Goal: Use online tool/utility: Utilize a website feature to perform a specific function

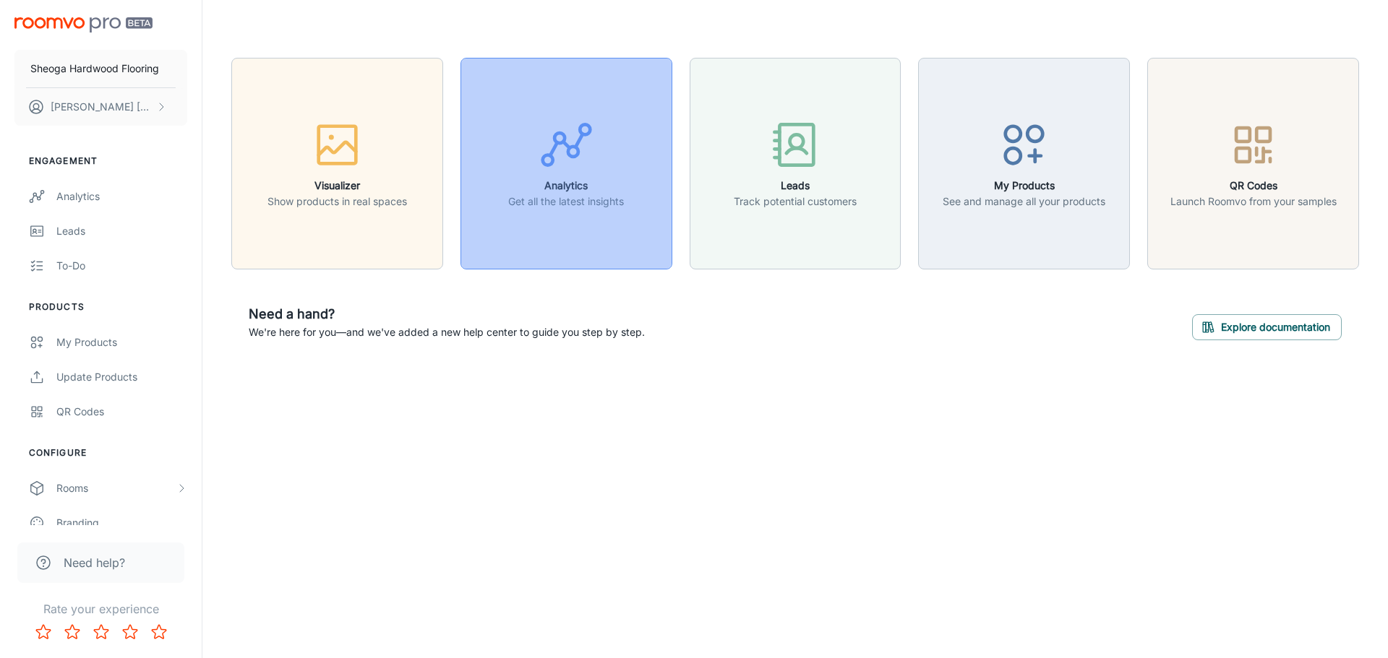
click at [624, 197] on button "Analytics Get all the latest insights" at bounding box center [566, 164] width 212 height 212
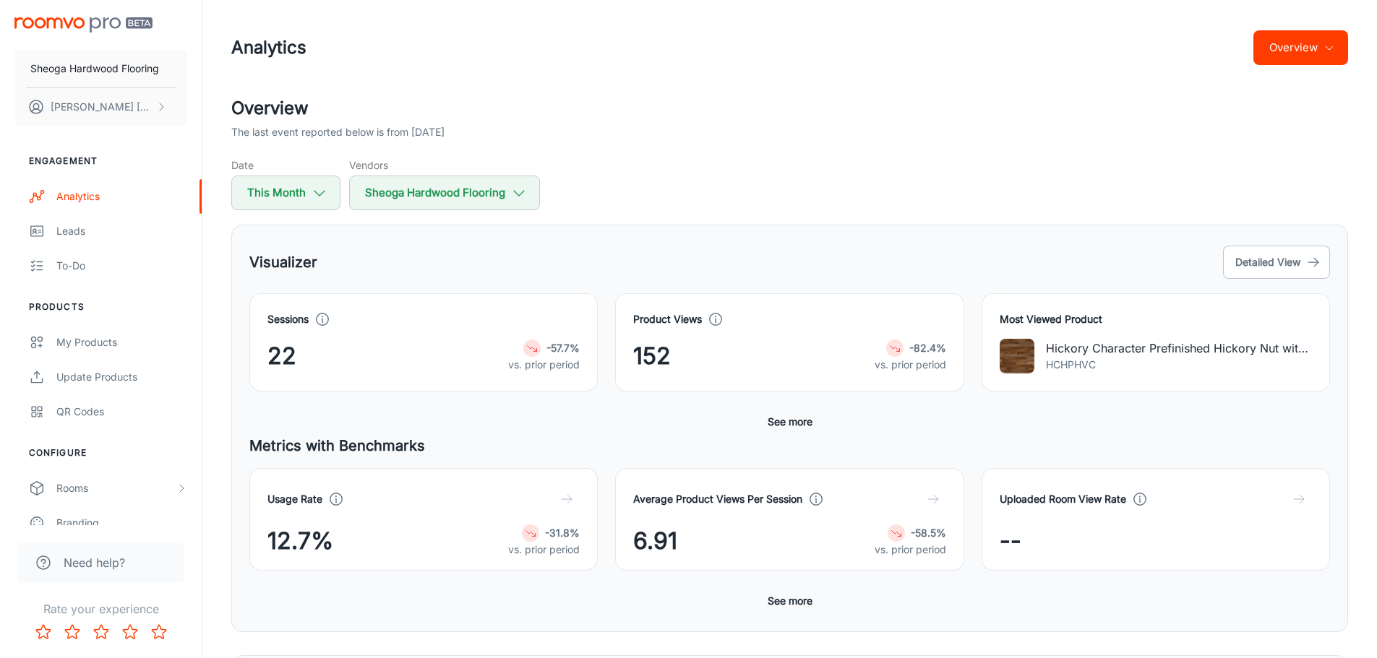
click at [72, 14] on div "[PERSON_NAME] Flooring [PERSON_NAME]" at bounding box center [101, 68] width 202 height 137
click at [72, 16] on div "[PERSON_NAME] Flooring [PERSON_NAME]" at bounding box center [101, 68] width 202 height 137
click at [72, 21] on img "scrollable content" at bounding box center [83, 24] width 138 height 15
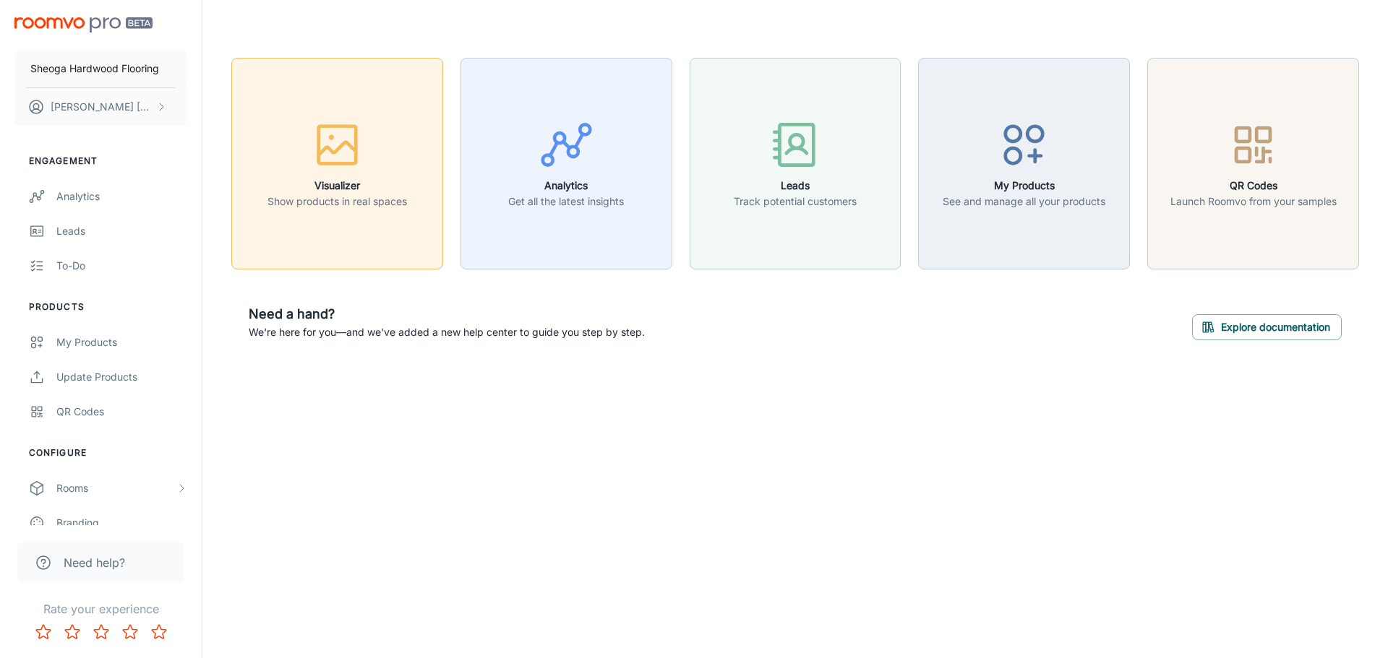
click at [292, 192] on h6 "Visualizer" at bounding box center [336, 186] width 139 height 16
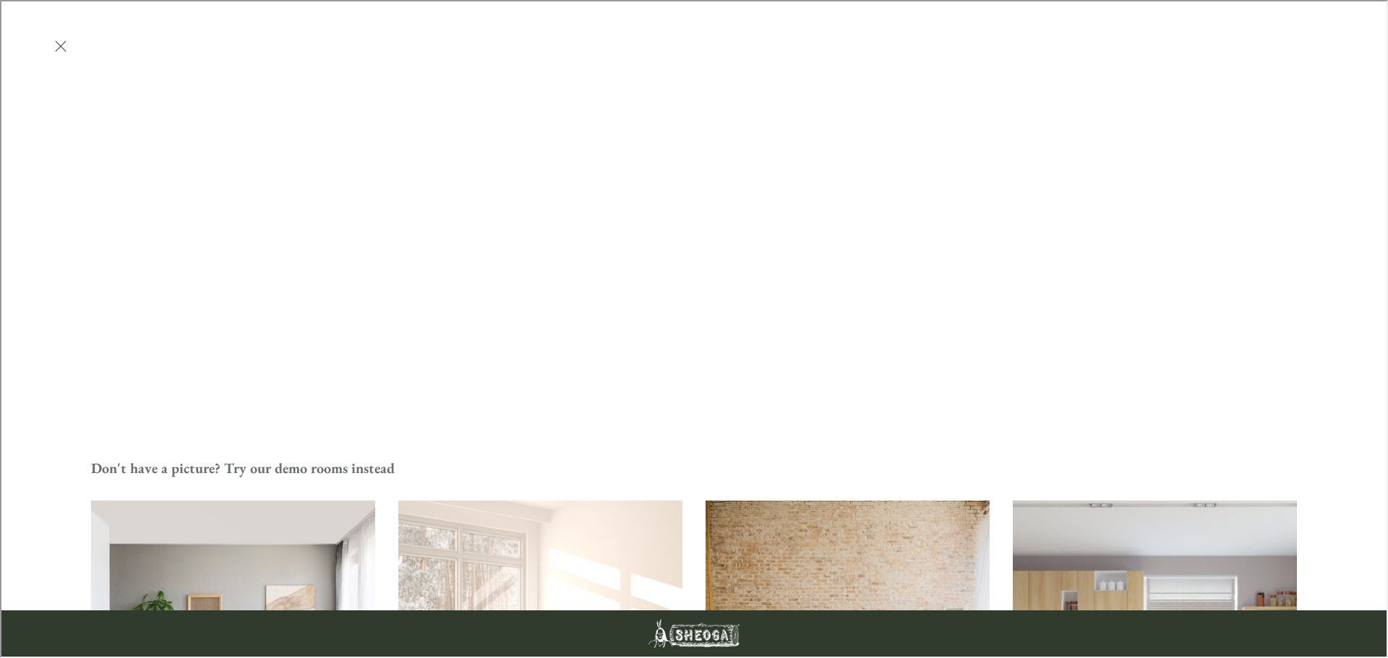
scroll to position [506, 0]
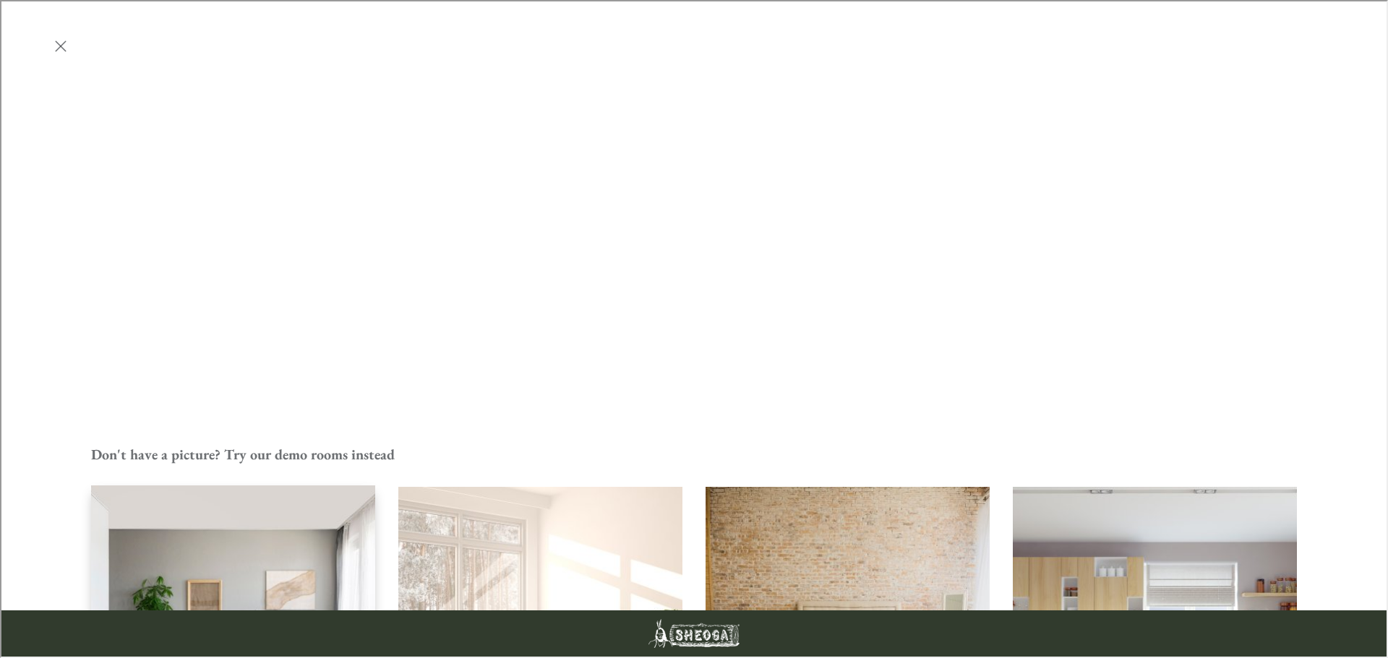
click at [293, 484] on img "Living Room" at bounding box center [233, 628] width 287 height 288
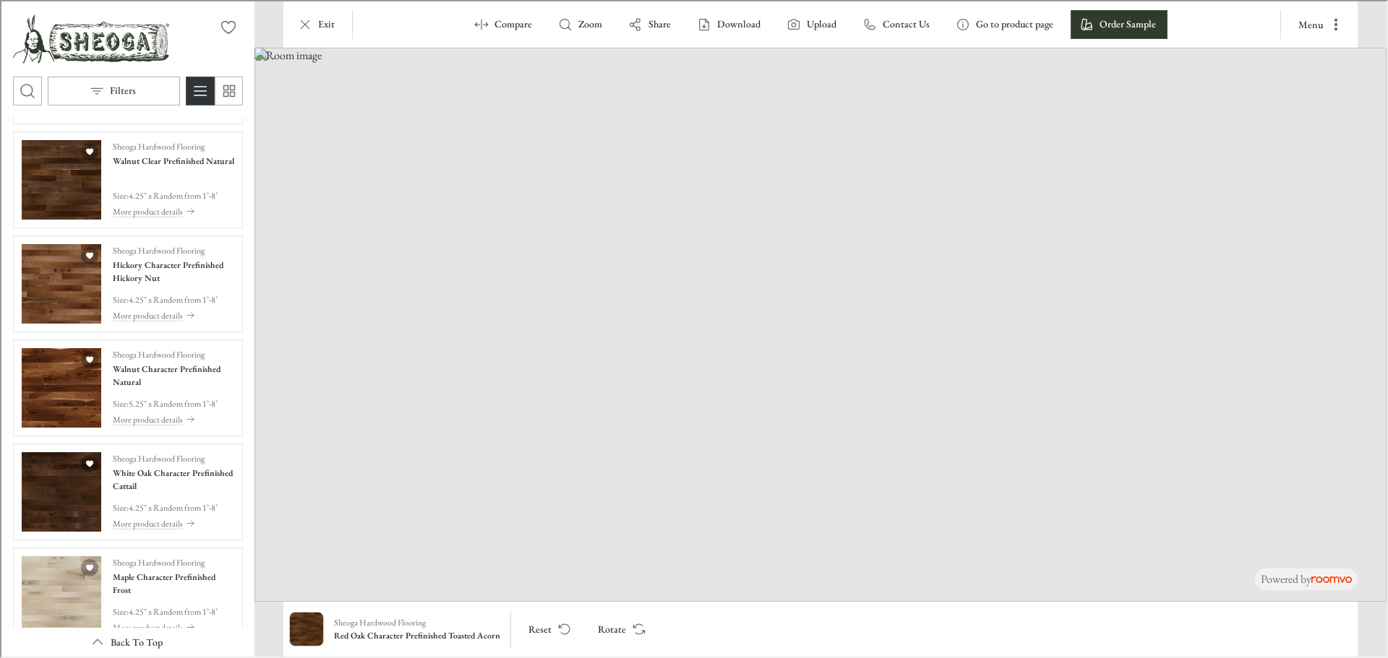
scroll to position [2674, 0]
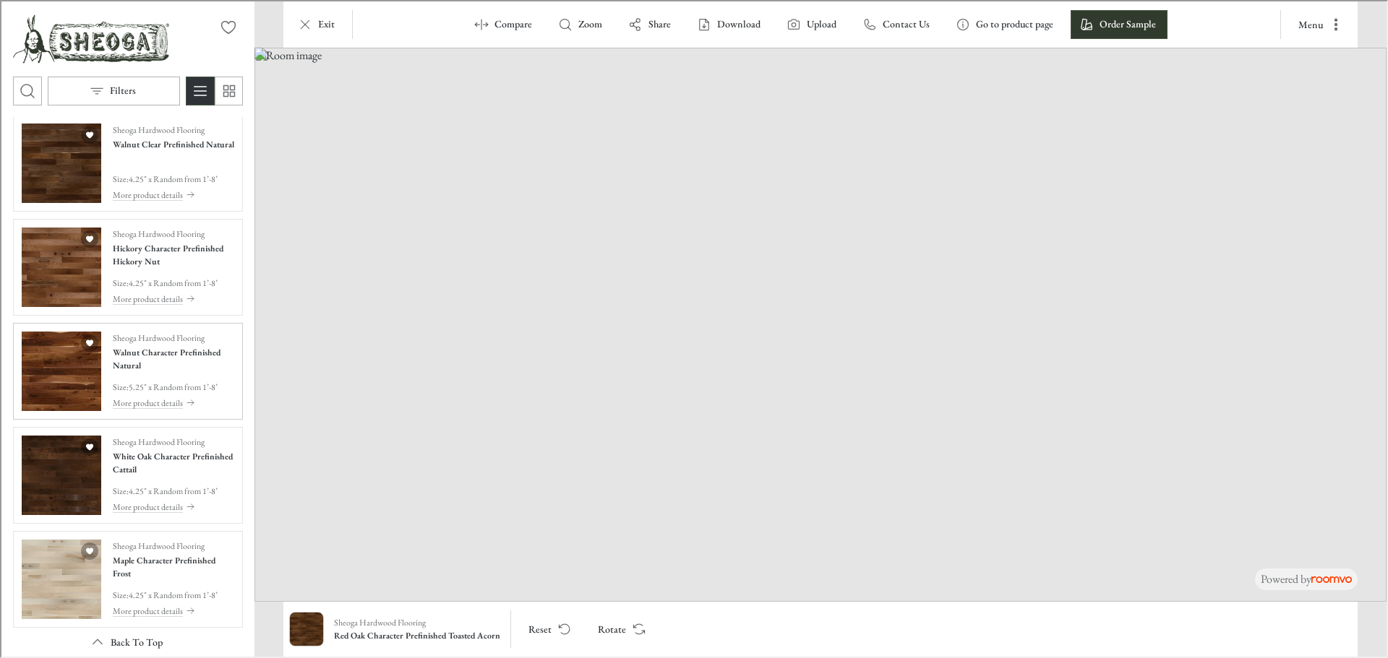
click at [46, 390] on img "See Walnut Character Prefinished Natural in the room" at bounding box center [60, 370] width 80 height 80
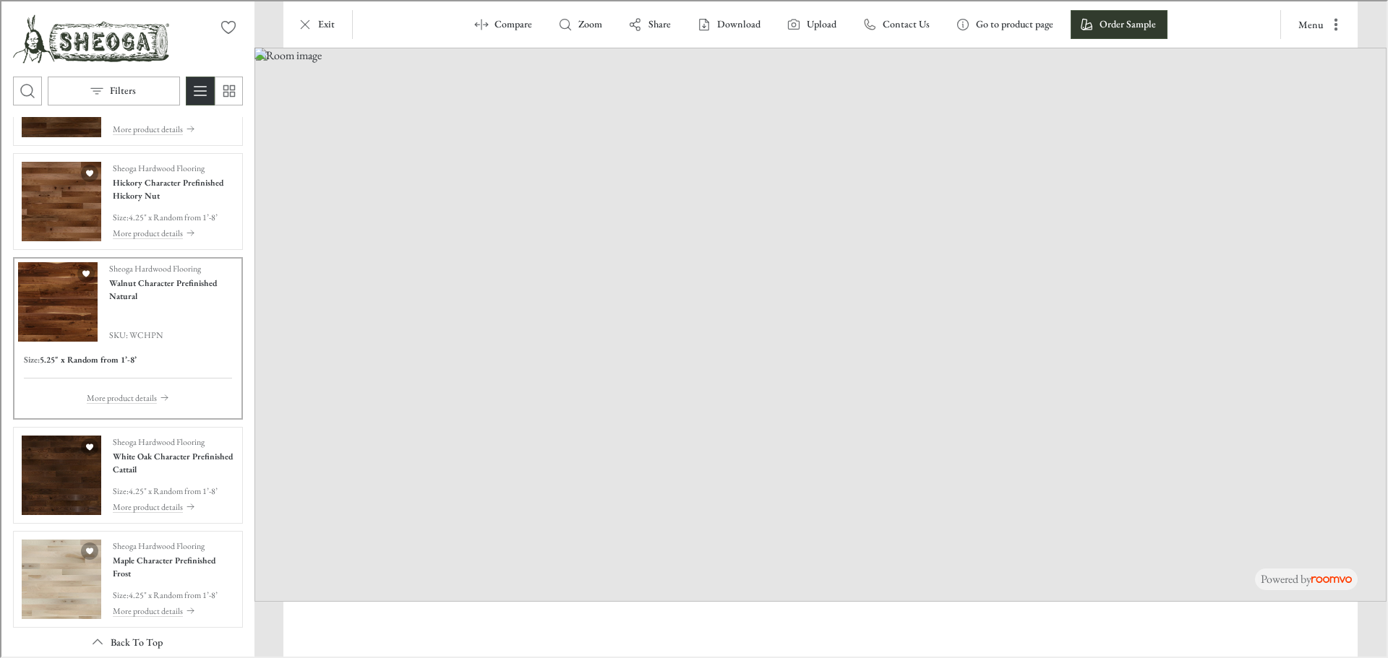
scroll to position [2608, 0]
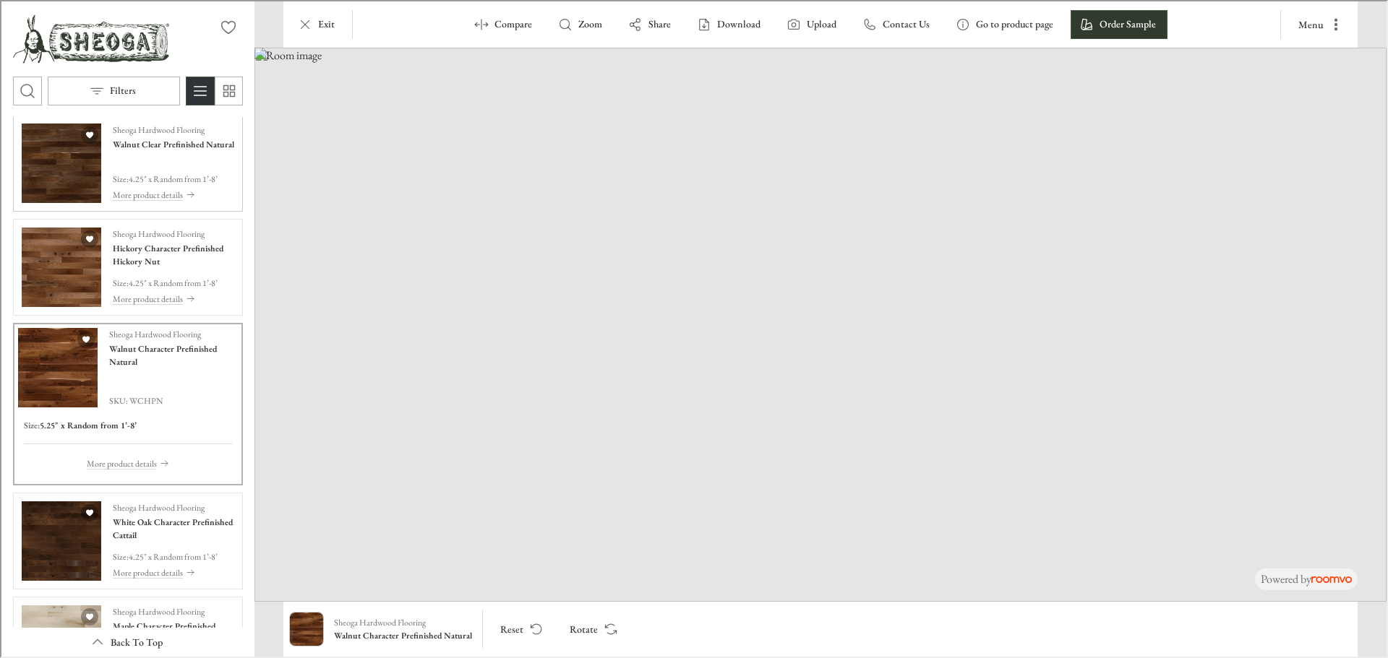
click at [49, 170] on img "See Walnut Clear Prefinished Natural in the room" at bounding box center [60, 162] width 80 height 80
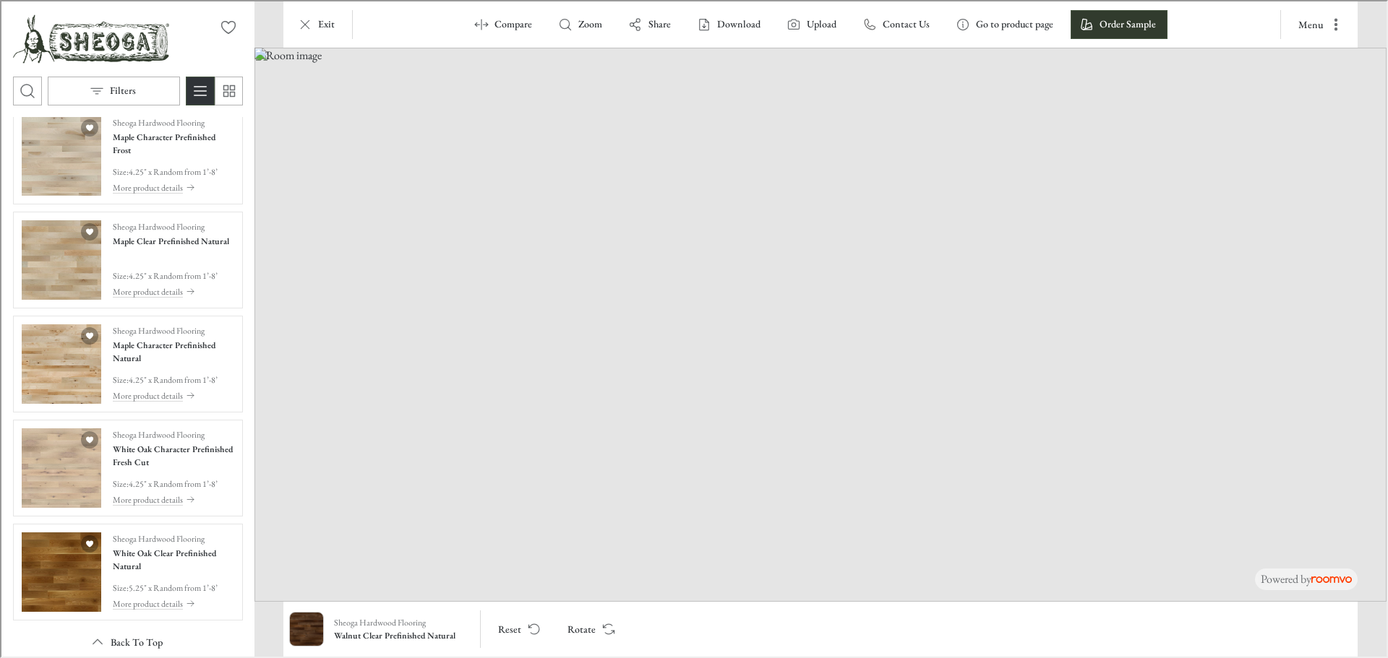
scroll to position [3108, 0]
click at [80, 554] on img "See White Oak Clear Prefinished Natural in the room" at bounding box center [60, 571] width 80 height 80
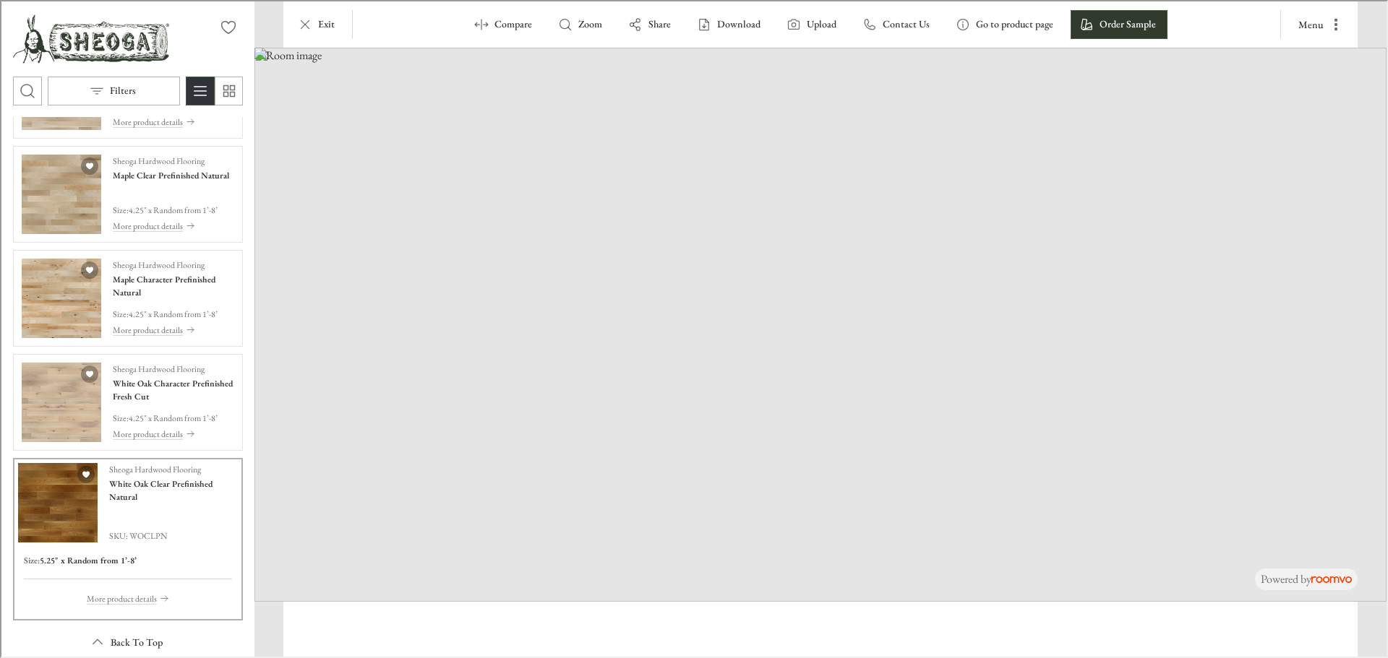
scroll to position [3042, 0]
